Goal: Task Accomplishment & Management: Manage account settings

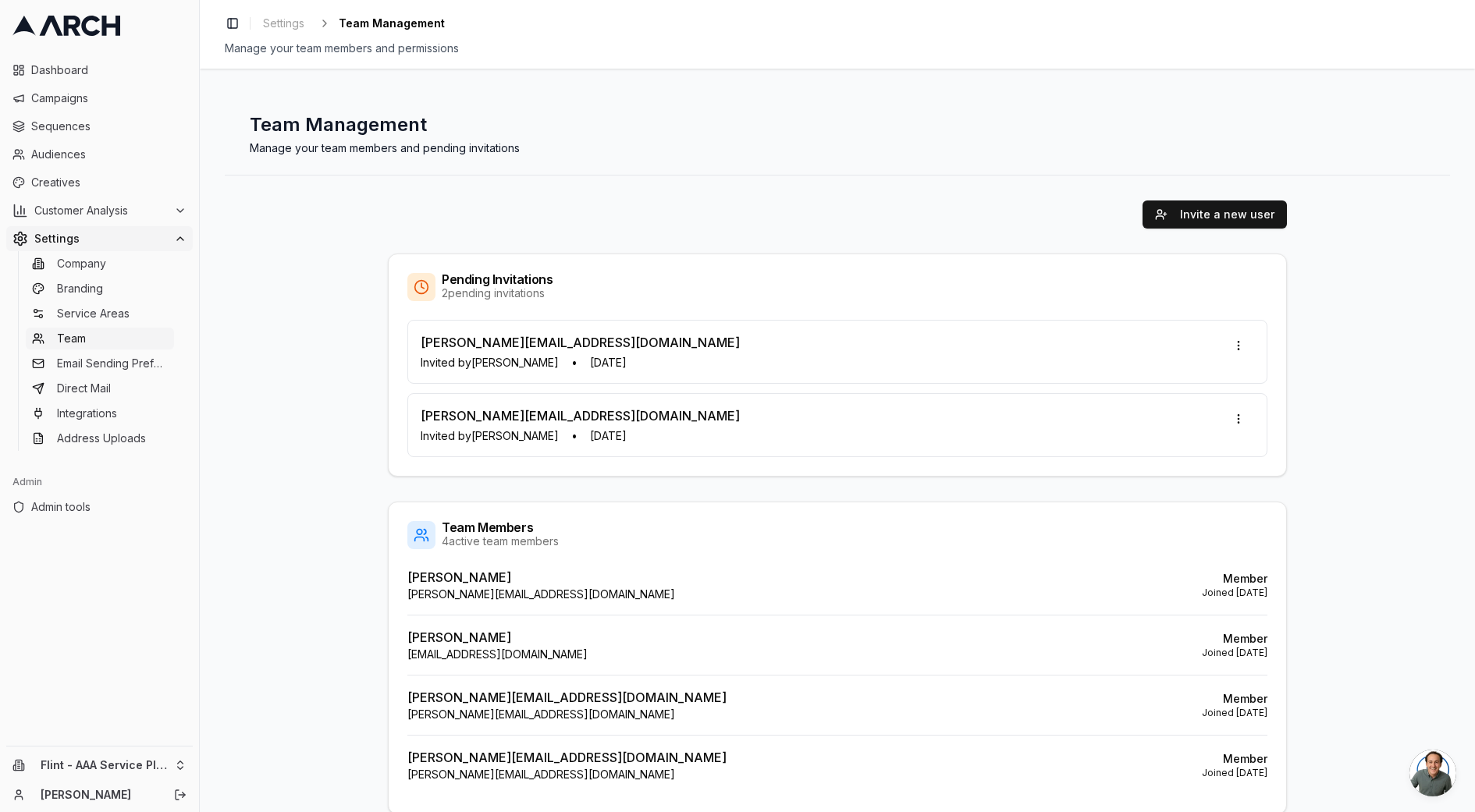
scroll to position [47, 0]
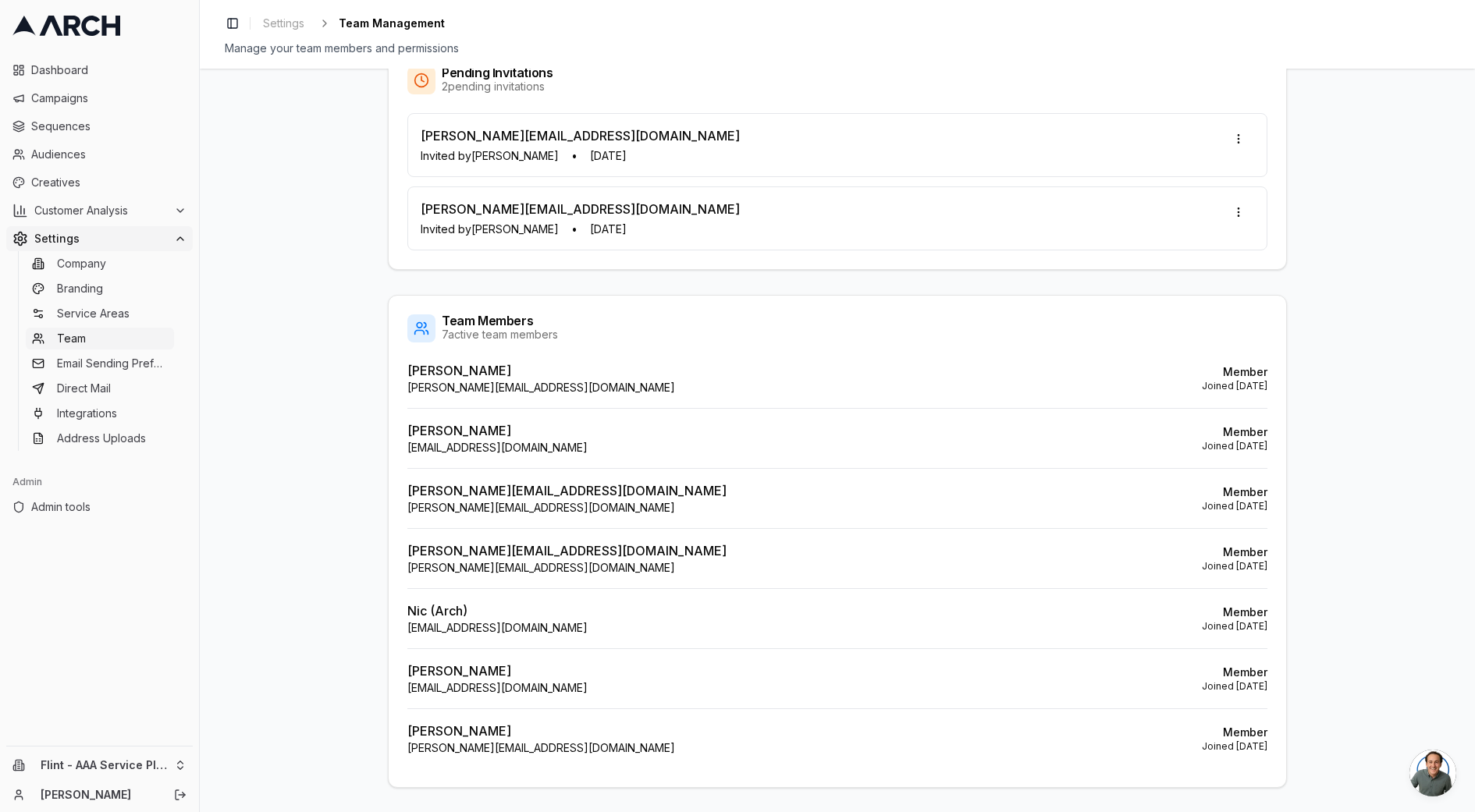
scroll to position [227, 0]
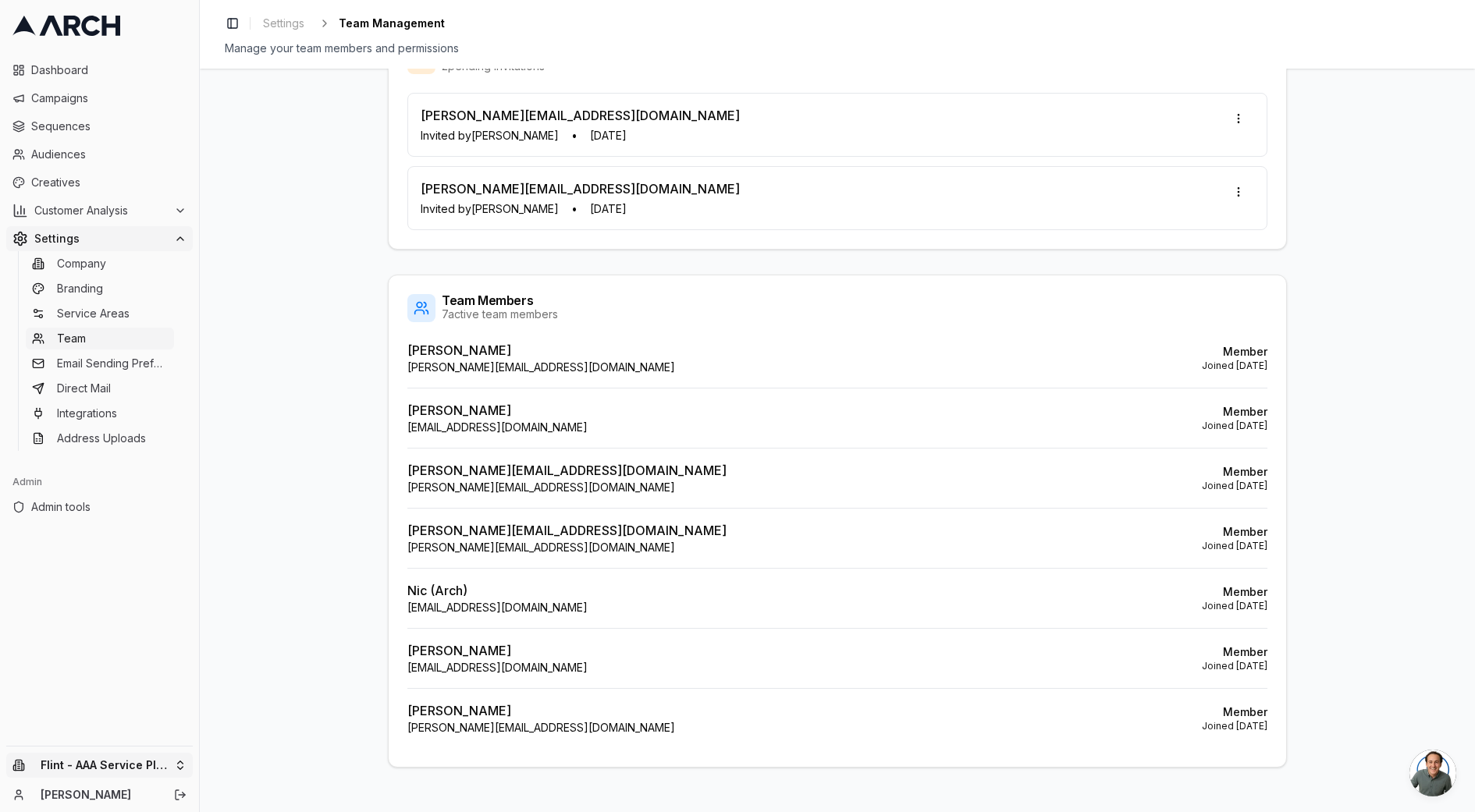
click at [127, 763] on html "Dashboard Campaigns Sequences Audiences Creatives Customer Analysis Settings Co…" at bounding box center [738, 406] width 1475 height 812
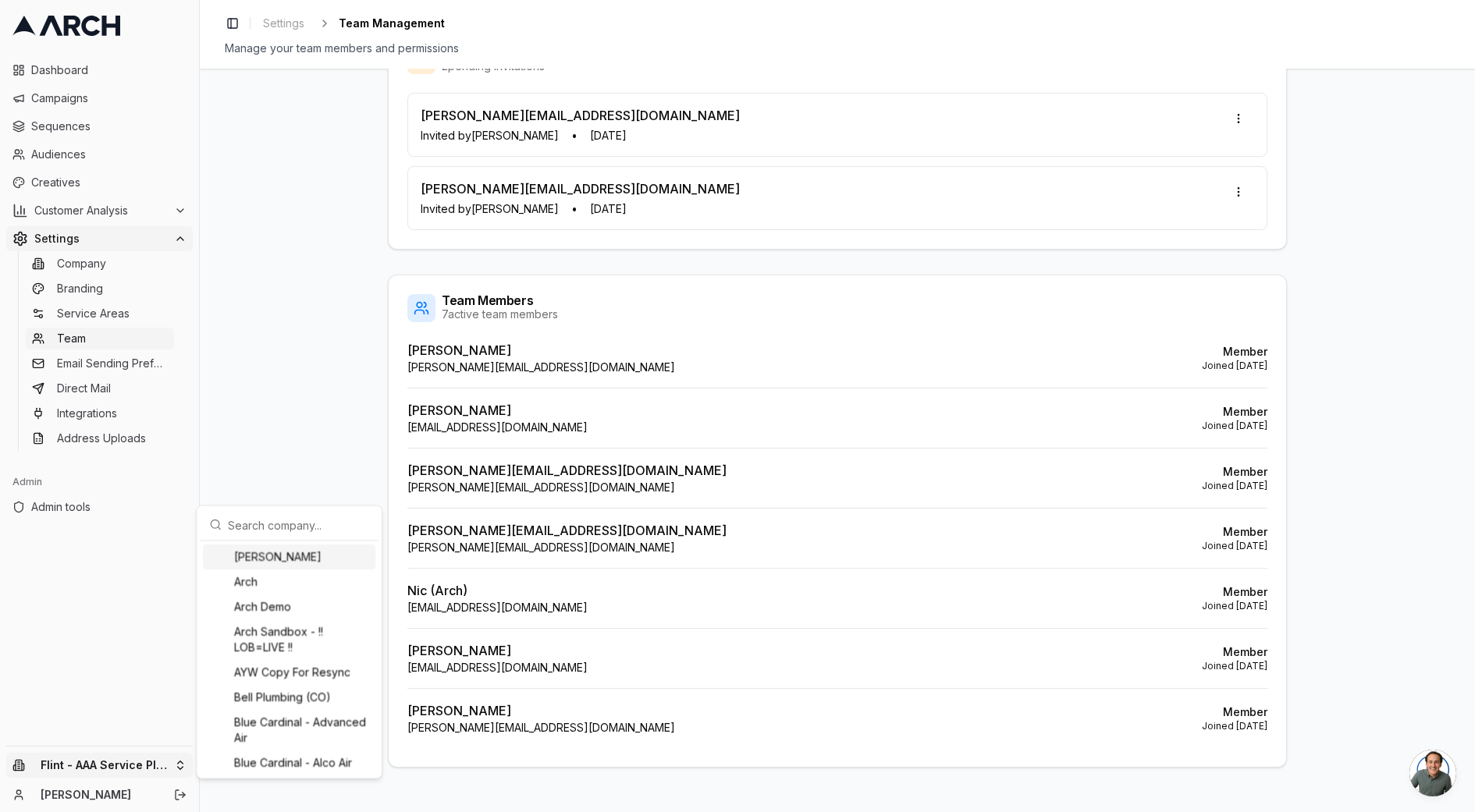
click at [265, 526] on input "text" at bounding box center [298, 525] width 141 height 32
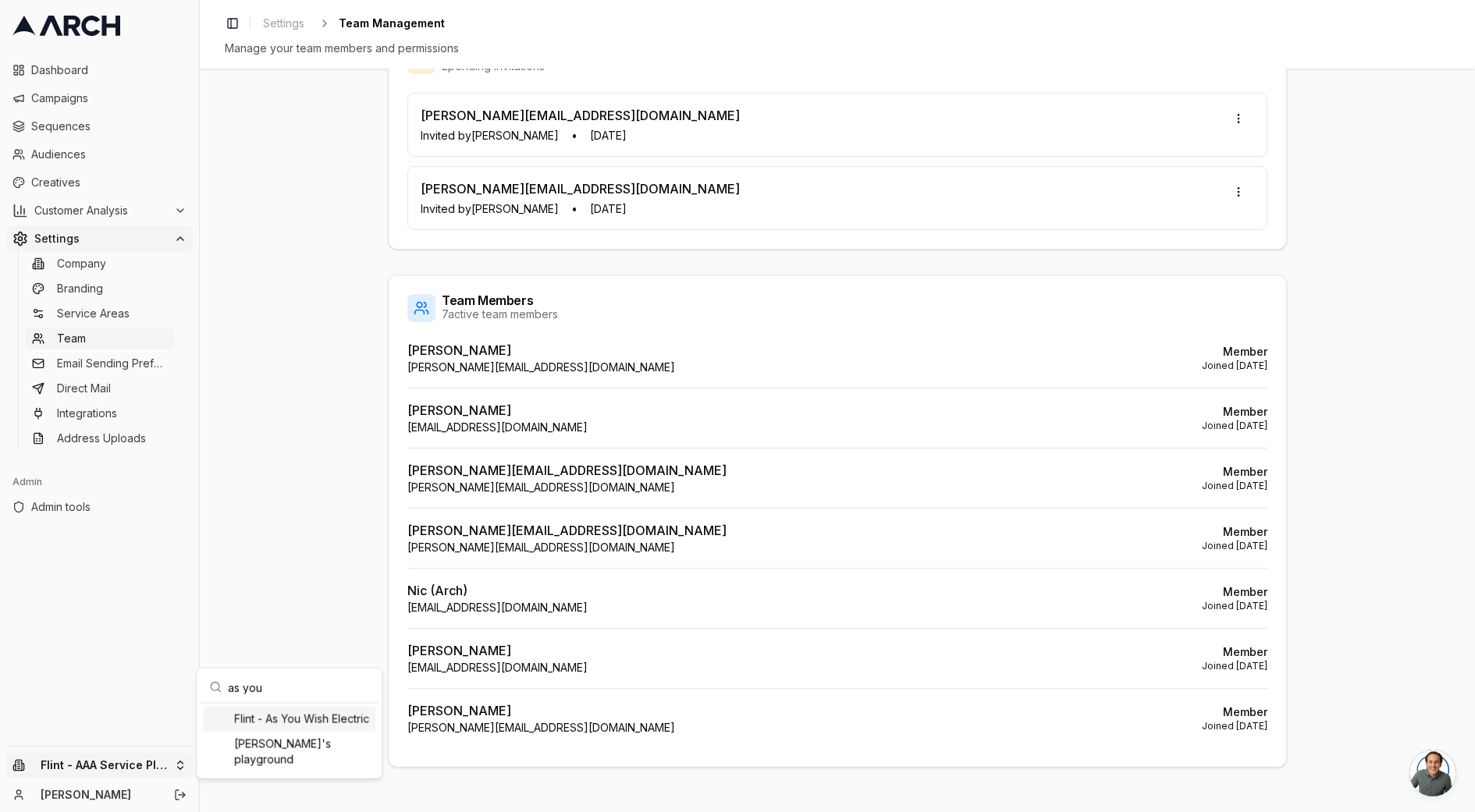
type input "as you"
click at [299, 724] on div "Flint - As You Wish Electric" at bounding box center [288, 719] width 173 height 25
click at [294, 584] on html "Dashboard Campaigns Sequences Audiences Creatives Customer Analysis Settings Co…" at bounding box center [738, 406] width 1475 height 812
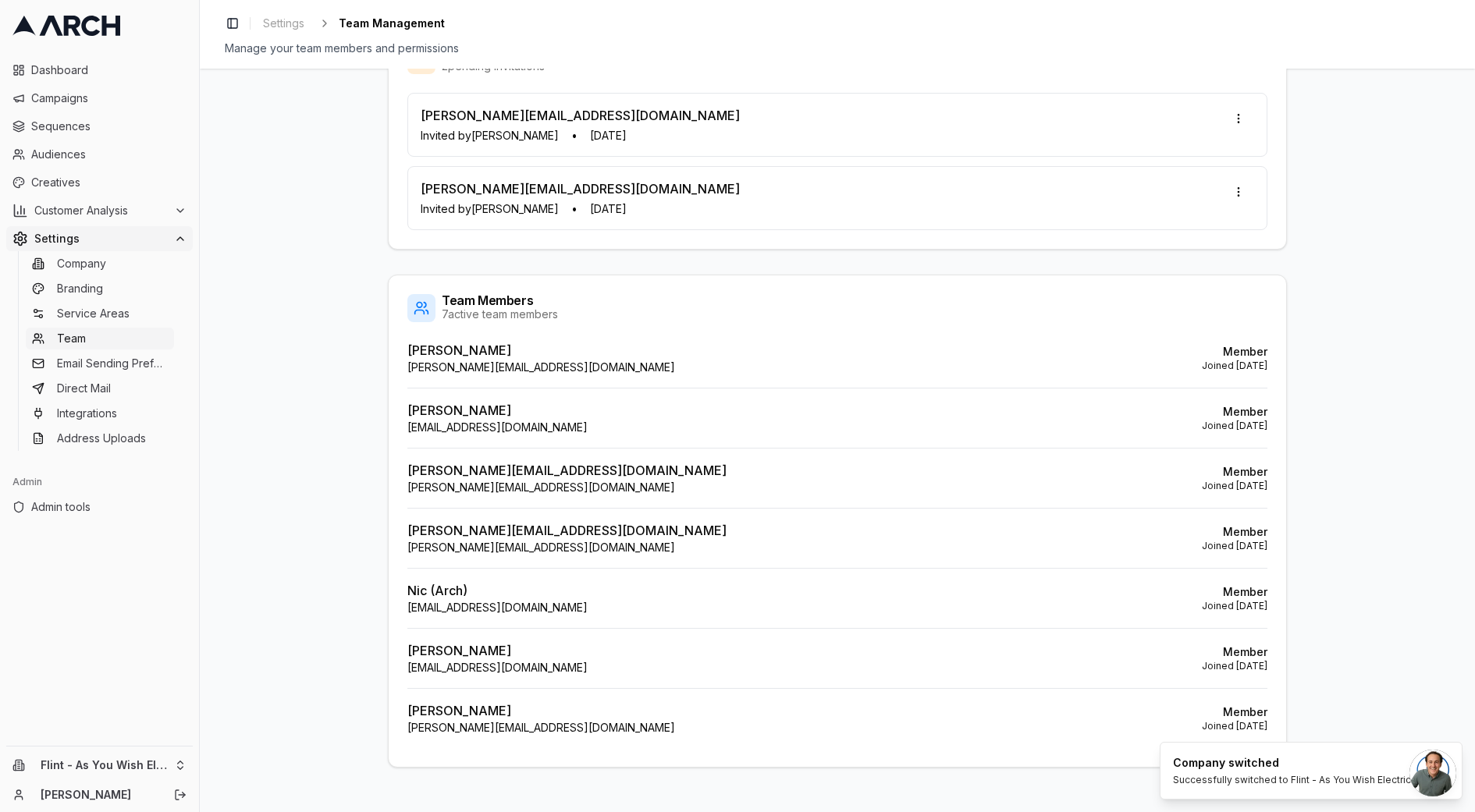
scroll to position [0, 0]
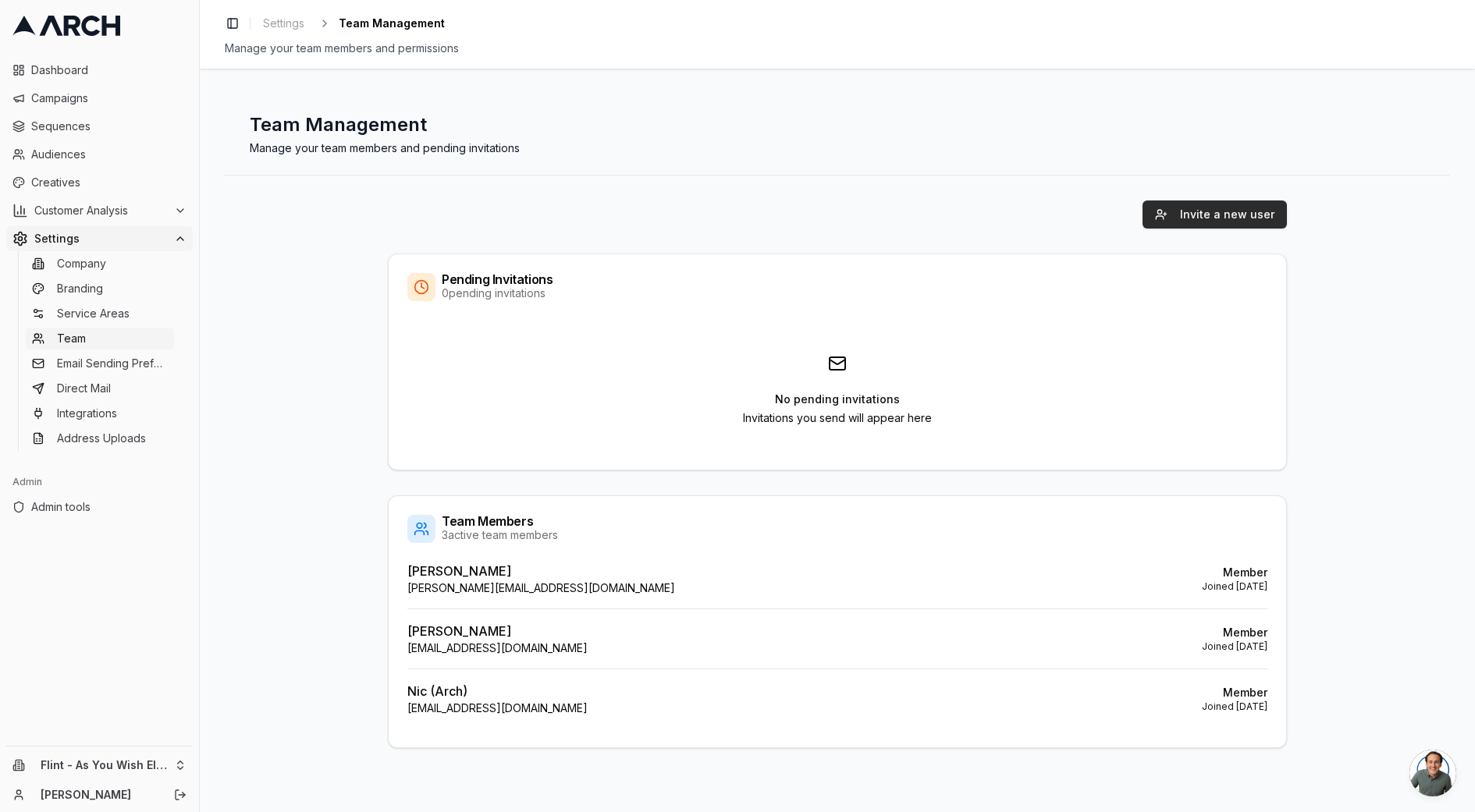
click at [1183, 221] on button "Invite a new user" at bounding box center [1214, 215] width 144 height 28
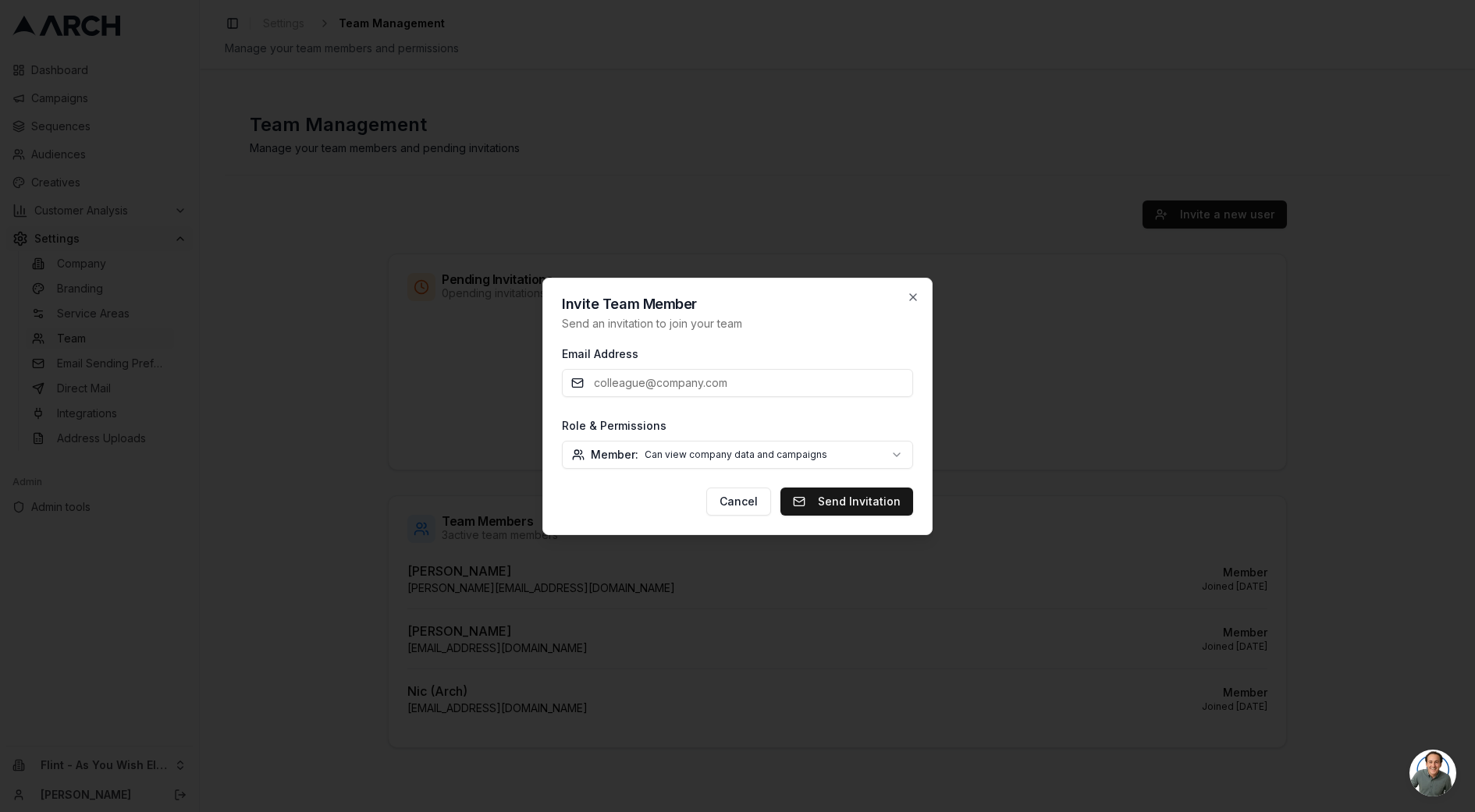
click at [675, 386] on input "Email Address" at bounding box center [738, 383] width 351 height 28
type input "josha@asyouwishelectric.com"
click at [685, 454] on body "Dashboard Campaigns Sequences Audiences Creatives Customer Analysis Settings Co…" at bounding box center [738, 406] width 1475 height 812
click at [823, 499] on button "Send Invitation" at bounding box center [846, 502] width 132 height 28
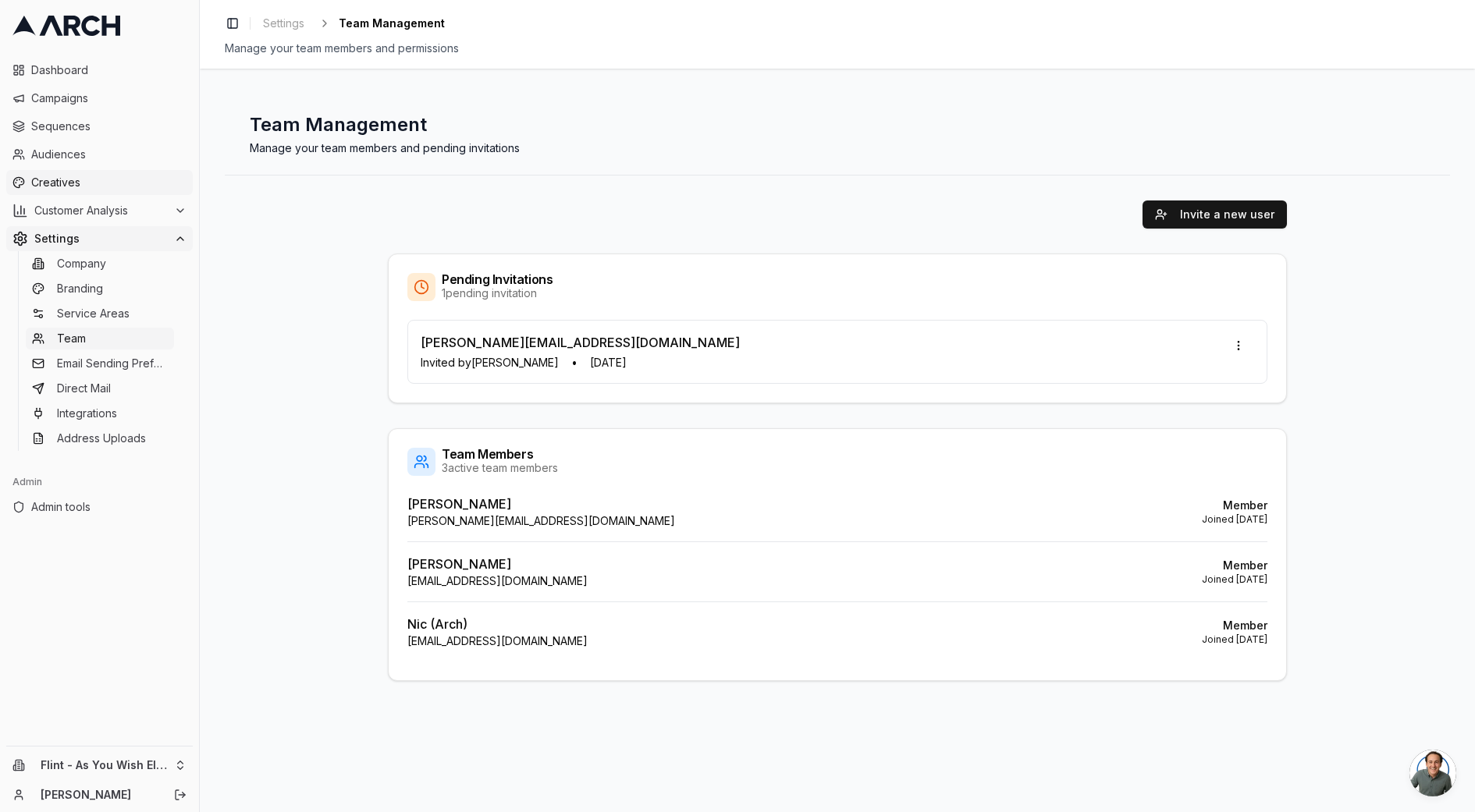
click at [75, 191] on link "Creatives" at bounding box center [99, 183] width 187 height 25
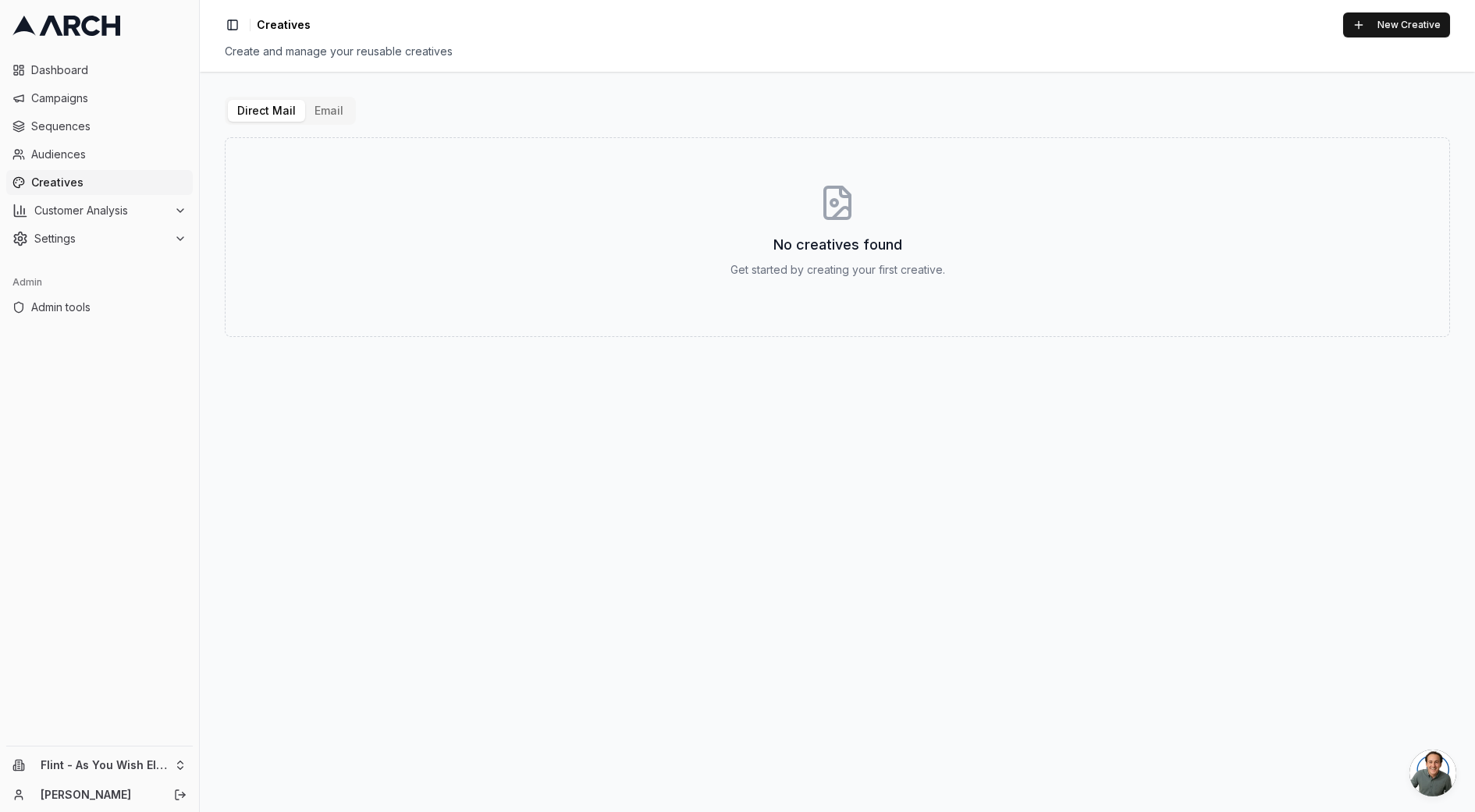
click at [314, 109] on button "Email" at bounding box center [329, 111] width 47 height 22
click at [280, 112] on button "Direct Mail" at bounding box center [266, 111] width 77 height 22
click at [95, 183] on span "Creatives" at bounding box center [109, 183] width 155 height 16
click at [67, 97] on span "Campaigns" at bounding box center [109, 98] width 155 height 16
click at [82, 147] on span "Audiences" at bounding box center [109, 154] width 155 height 16
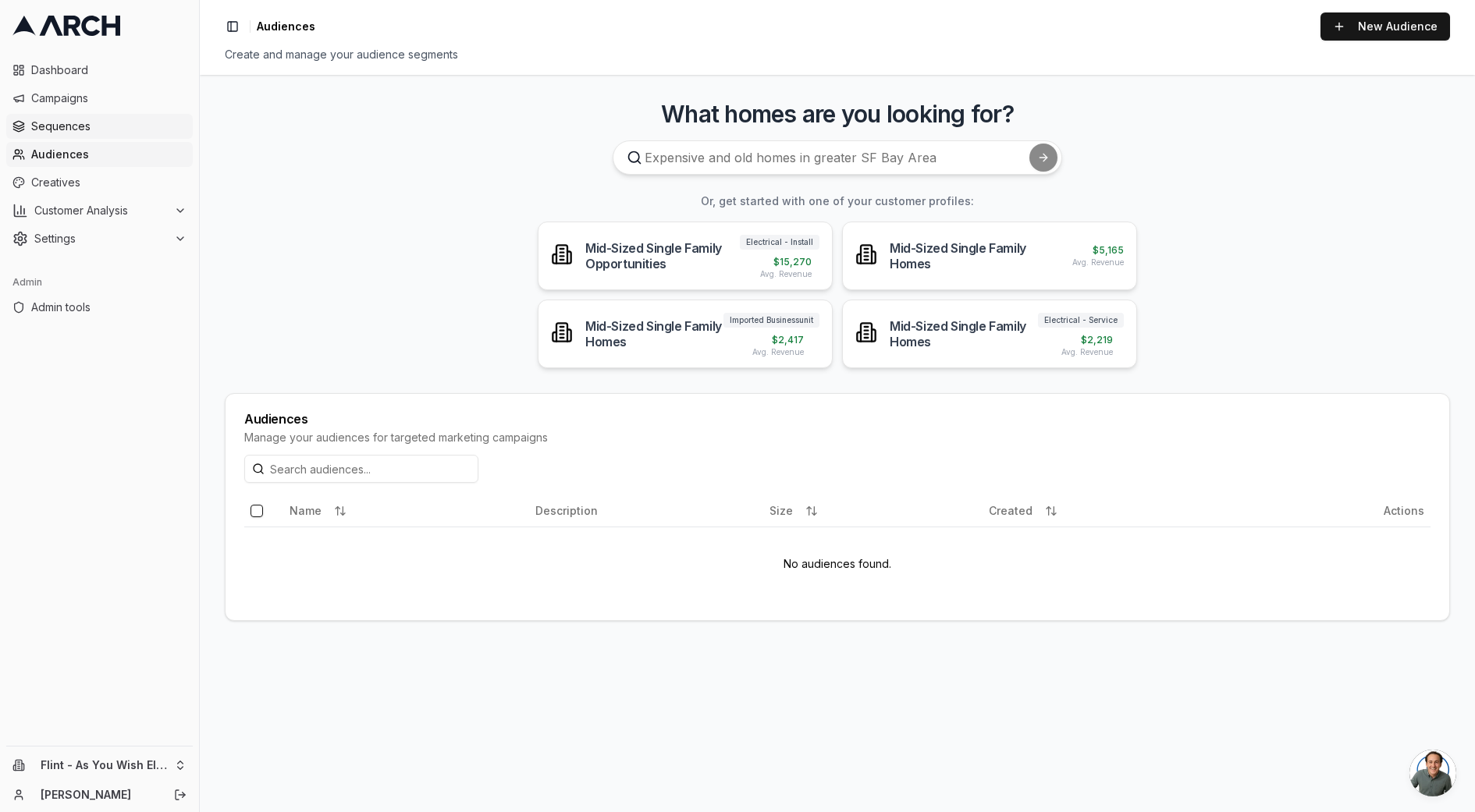
click at [86, 132] on span "Sequences" at bounding box center [109, 127] width 155 height 16
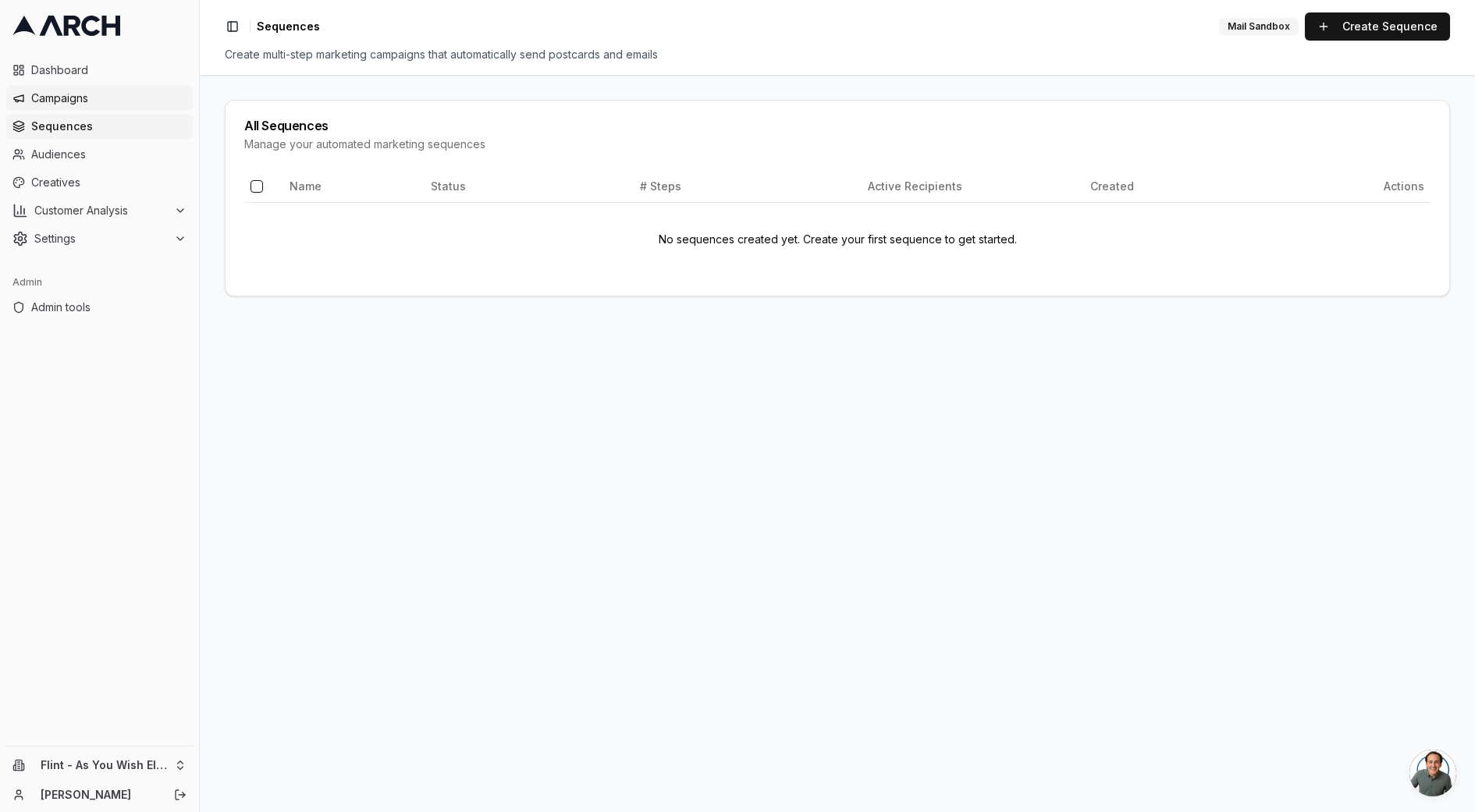
click at [76, 98] on span "Campaigns" at bounding box center [109, 98] width 155 height 16
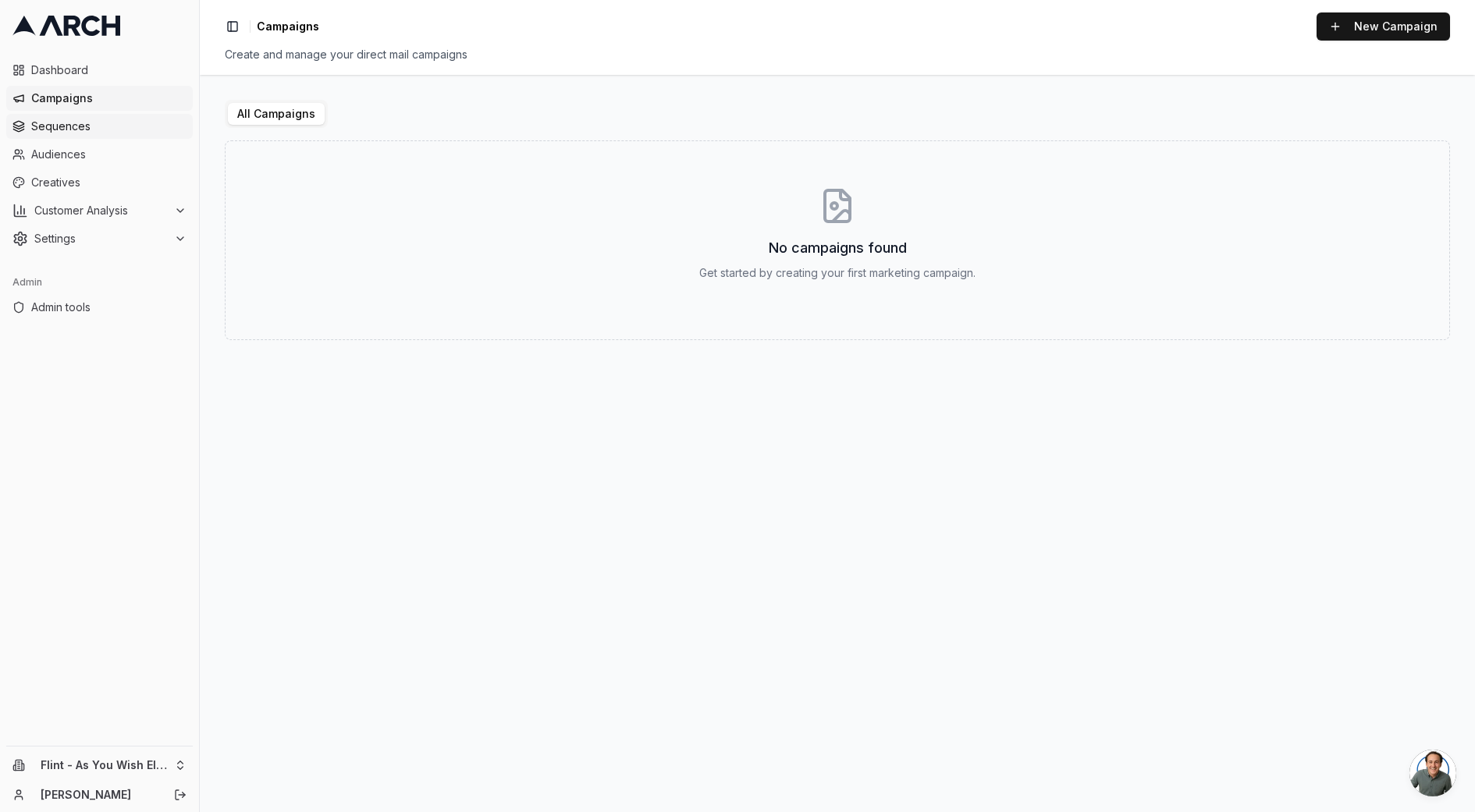
click at [64, 123] on span "Sequences" at bounding box center [109, 127] width 155 height 16
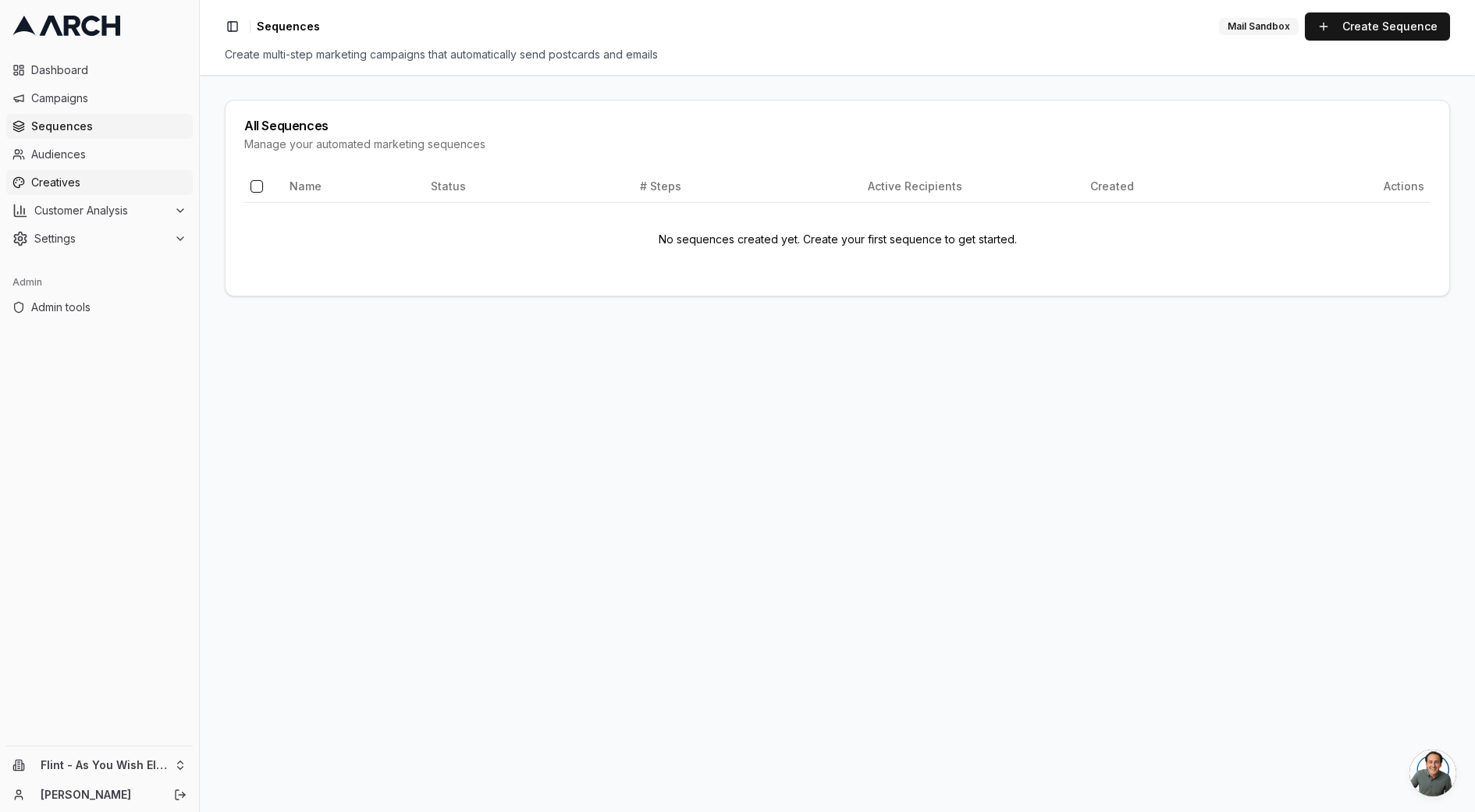
click at [92, 178] on span "Creatives" at bounding box center [109, 183] width 155 height 16
